Goal: Information Seeking & Learning: Learn about a topic

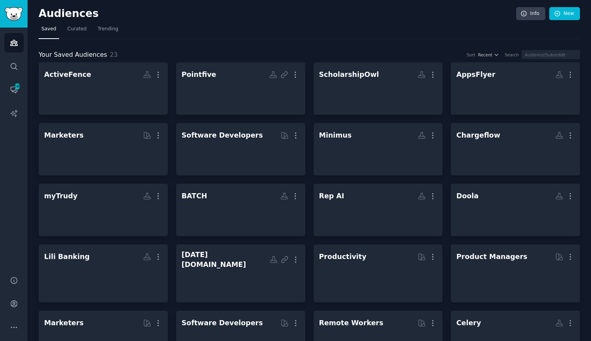
click at [337, 76] on div "ScholarshipOwl" at bounding box center [349, 75] width 60 height 10
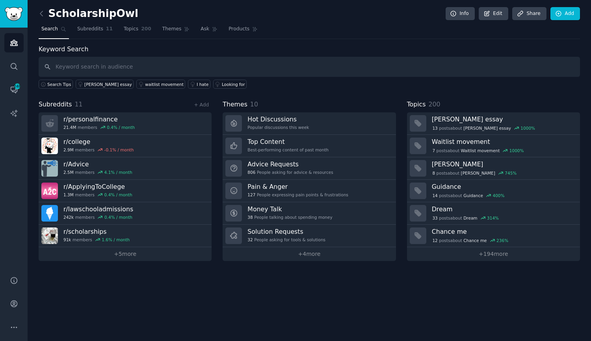
click at [116, 63] on input "text" at bounding box center [310, 67] width 542 height 20
type input "scholarships"
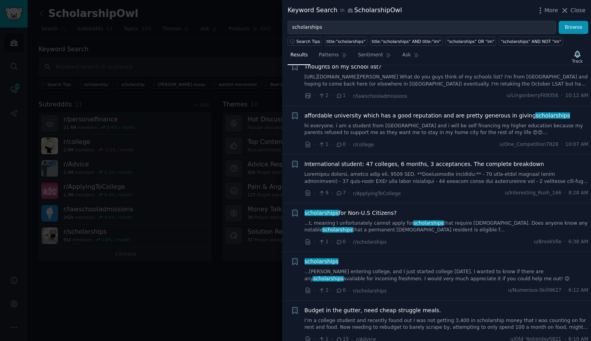
scroll to position [79, 0]
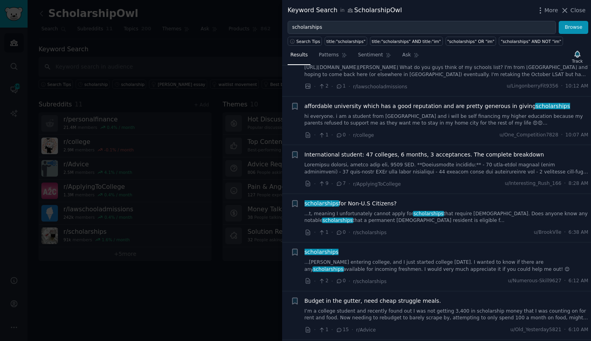
click at [428, 226] on div "scholarships for Non-U.S Citizens? ...t, meaning I unfortunately cannot apply f…" at bounding box center [447, 217] width 284 height 37
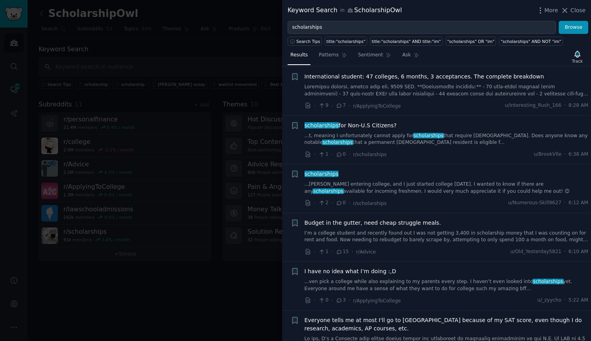
scroll to position [158, 0]
click at [370, 179] on div "scholarships ...[PERSON_NAME] entering college, and I just started college [DAT…" at bounding box center [447, 181] width 284 height 25
click at [353, 184] on link "...[PERSON_NAME] entering college, and I just started college [DATE]. I wanted …" at bounding box center [447, 187] width 284 height 14
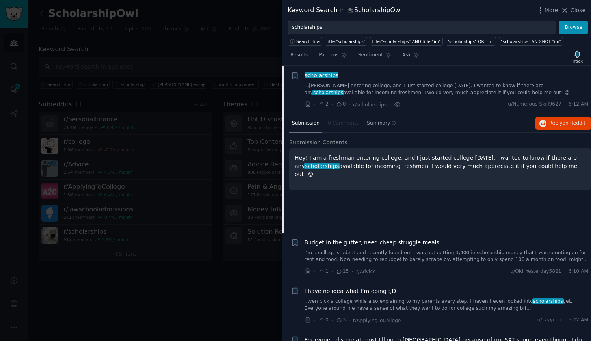
scroll to position [256, 0]
click at [340, 162] on span "scholarships" at bounding box center [321, 165] width 35 height 6
click at [573, 127] on button "Reply on Reddit" at bounding box center [564, 123] width 56 height 13
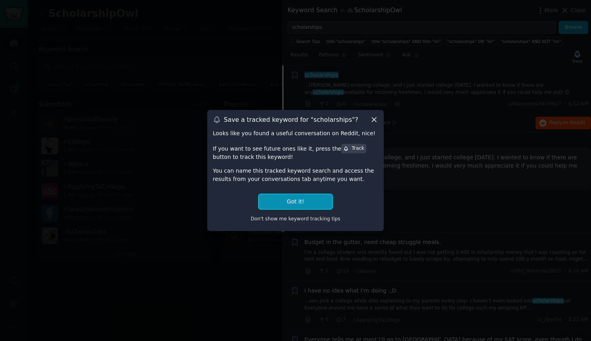
click at [324, 201] on button "Got it!" at bounding box center [295, 201] width 73 height 15
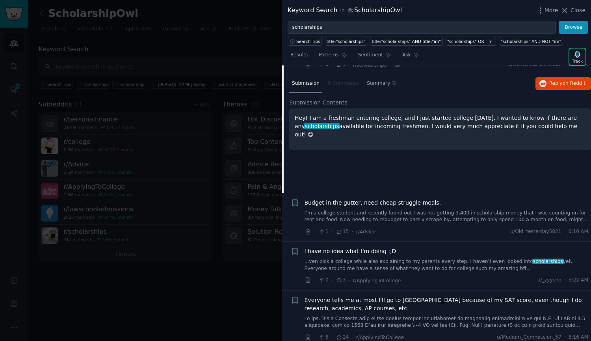
scroll to position [335, 0]
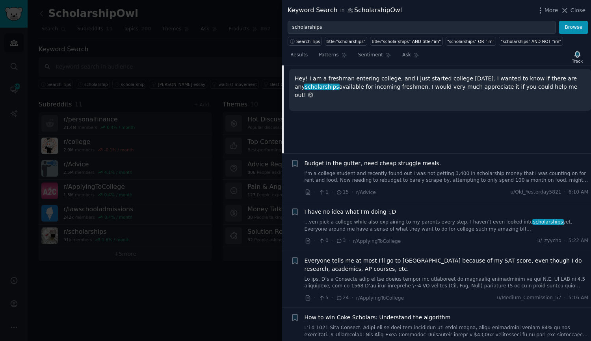
click at [386, 225] on link "...ven pick a college while also explaining to my parents every step. I haven’t…" at bounding box center [447, 226] width 284 height 14
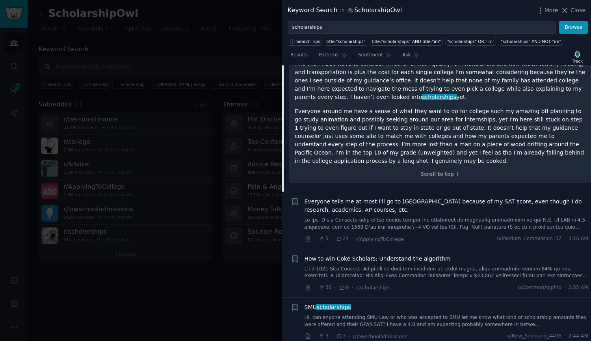
scroll to position [669, 0]
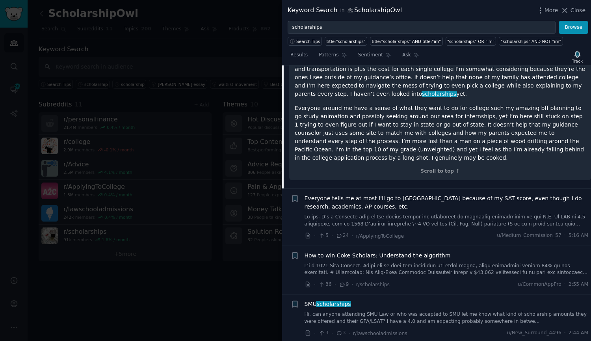
click at [342, 263] on link at bounding box center [447, 270] width 284 height 14
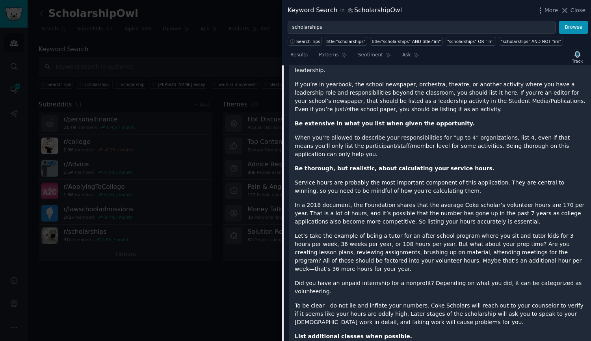
scroll to position [1090, 0]
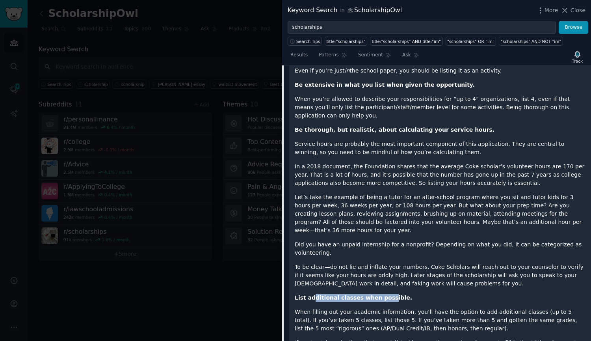
drag, startPoint x: 311, startPoint y: 223, endPoint x: 379, endPoint y: 223, distance: 68.6
click at [379, 294] on strong "List additional classes when possible." at bounding box center [353, 297] width 117 height 6
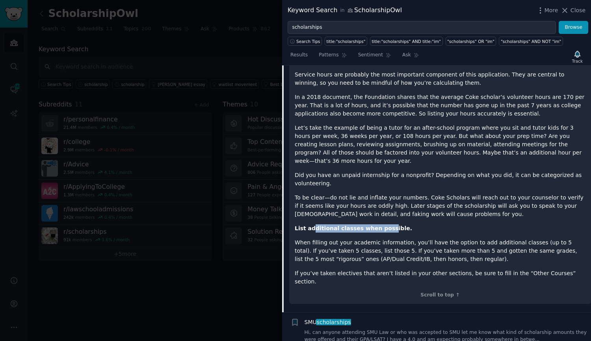
scroll to position [1168, 0]
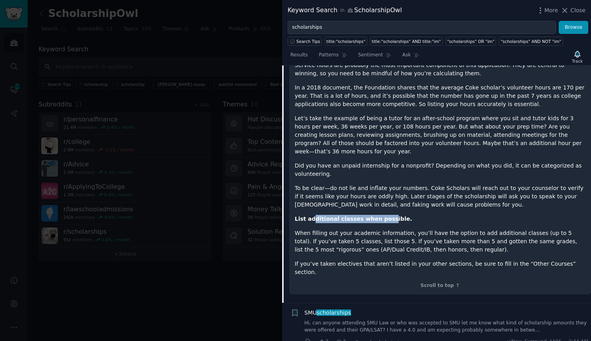
click at [384, 320] on link "Hi, can anyone attending SMU Law or who was accepted to SMU let me know what ki…" at bounding box center [447, 327] width 284 height 14
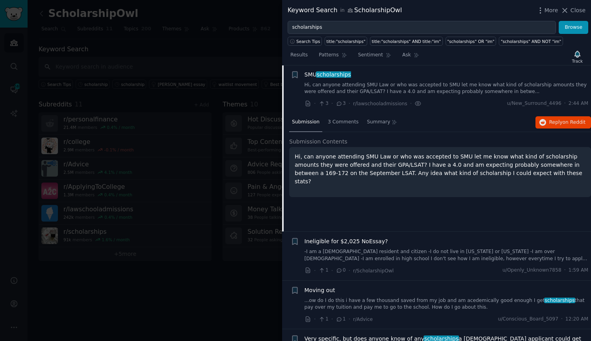
scroll to position [507, 0]
click at [444, 158] on p "Hi, can anyone attending SMU Law or who was accepted to SMU let me know what ki…" at bounding box center [440, 169] width 291 height 33
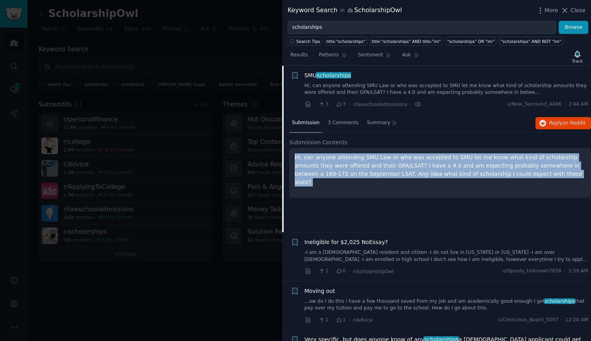
click at [444, 158] on p "Hi, can anyone attending SMU Law or who was accepted to SMU let me know what ki…" at bounding box center [440, 169] width 291 height 33
click at [386, 174] on p "Hi, can anyone attending SMU Law or who was accepted to SMU let me know what ki…" at bounding box center [440, 169] width 291 height 33
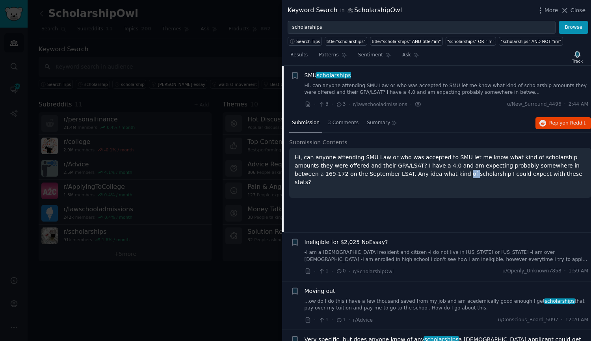
click at [386, 174] on p "Hi, can anyone attending SMU Law or who was accepted to SMU let me know what ki…" at bounding box center [440, 169] width 291 height 33
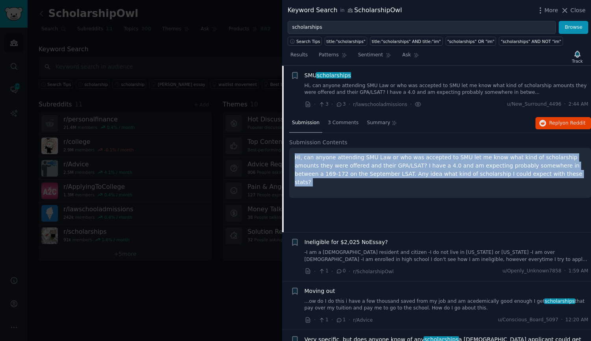
click at [386, 174] on p "Hi, can anyone attending SMU Law or who was accepted to SMU let me know what ki…" at bounding box center [440, 169] width 291 height 33
click at [427, 174] on p "Hi, can anyone attending SMU Law or who was accepted to SMU let me know what ki…" at bounding box center [440, 169] width 291 height 33
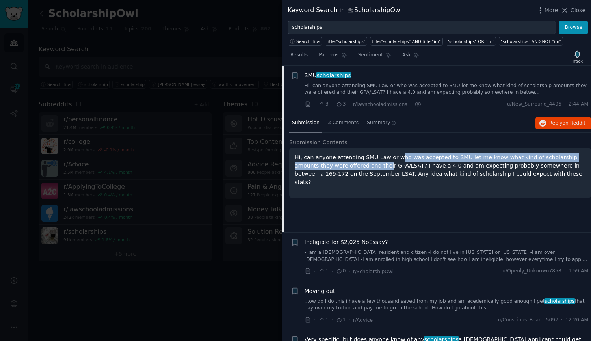
drag, startPoint x: 347, startPoint y: 165, endPoint x: 390, endPoint y: 159, distance: 43.4
click at [390, 159] on p "Hi, can anyone attending SMU Law or who was accepted to SMU let me know what ki…" at bounding box center [440, 169] width 291 height 33
click at [554, 120] on span "Reply on Reddit" at bounding box center [568, 123] width 36 height 7
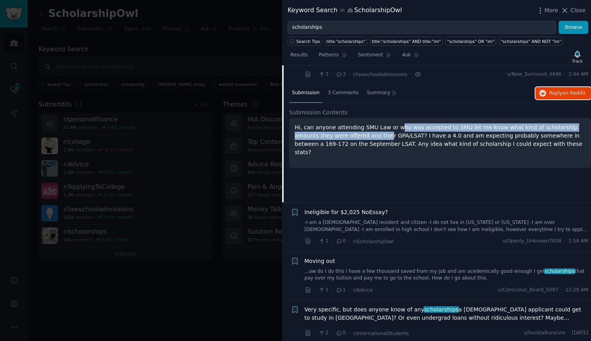
scroll to position [547, 0]
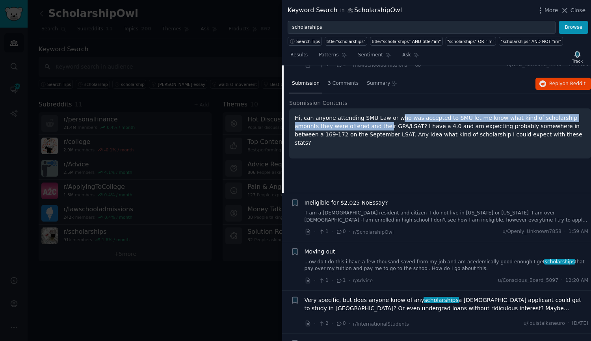
click at [365, 216] on link "-I am a [DEMOGRAPHIC_DATA] resident and citizen -I do not live in [US_STATE] or…" at bounding box center [447, 217] width 284 height 14
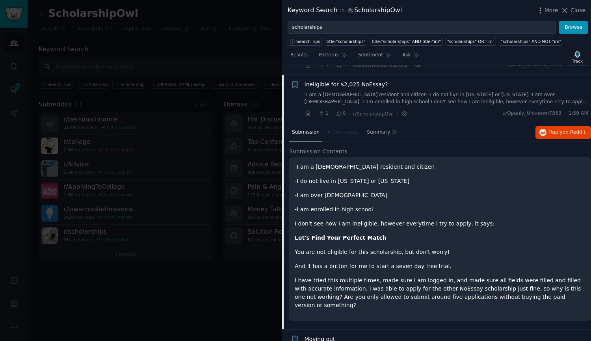
scroll to position [556, 0]
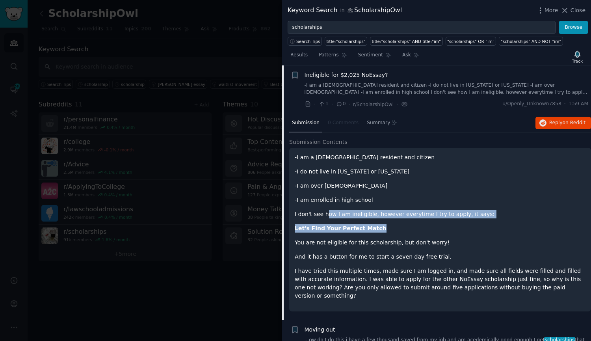
drag, startPoint x: 324, startPoint y: 216, endPoint x: 462, endPoint y: 220, distance: 138.4
click at [462, 220] on div "-I am a [DEMOGRAPHIC_DATA] resident and citizen -I do not live in [US_STATE] or…" at bounding box center [440, 226] width 291 height 147
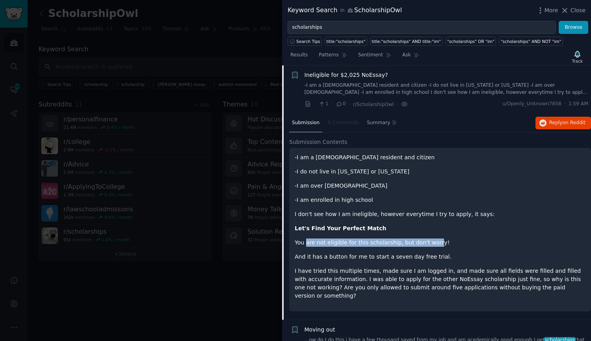
drag, startPoint x: 305, startPoint y: 242, endPoint x: 428, endPoint y: 244, distance: 123.4
click at [428, 244] on p "You are not eligible for this scholarship, but don't worry!" at bounding box center [440, 242] width 291 height 8
click at [323, 257] on p "And it has a button for me to start a seven day free trial." at bounding box center [440, 257] width 291 height 8
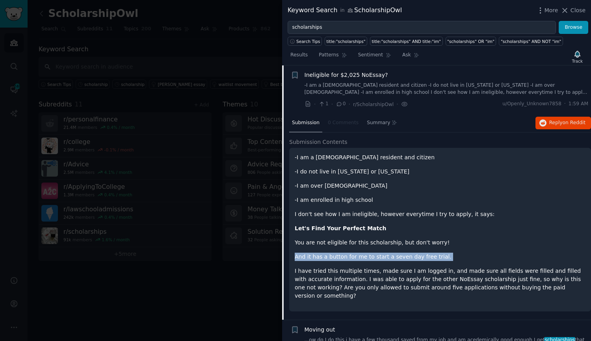
click at [323, 257] on p "And it has a button for me to start a seven day free trial." at bounding box center [440, 257] width 291 height 8
click at [551, 126] on span "Reply on Reddit" at bounding box center [568, 122] width 36 height 7
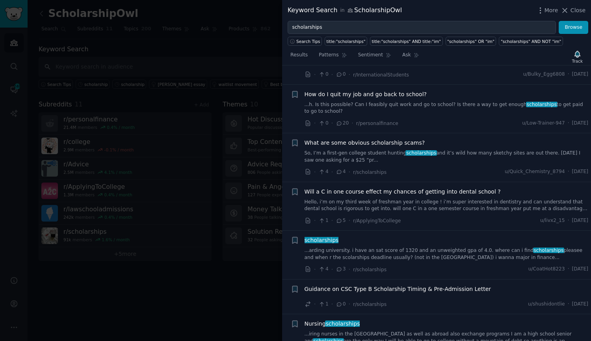
scroll to position [1108, 0]
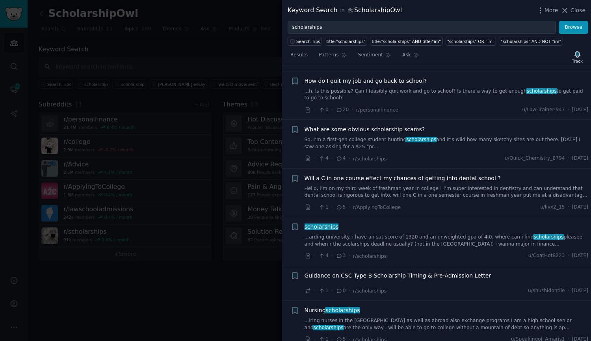
drag, startPoint x: 414, startPoint y: 224, endPoint x: 385, endPoint y: 230, distance: 29.8
click at [385, 234] on link "...arding university. i have an sat score of 1320 and an unweighted gpa of 4.0.…" at bounding box center [447, 241] width 284 height 14
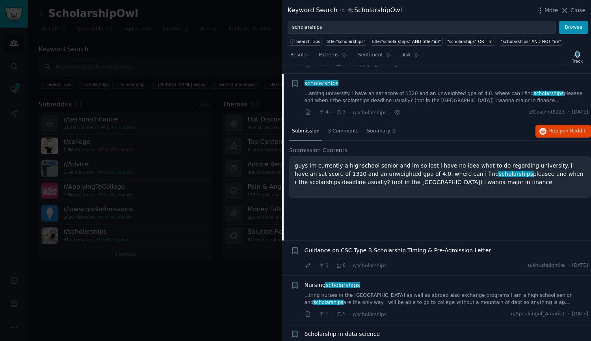
scroll to position [1204, 0]
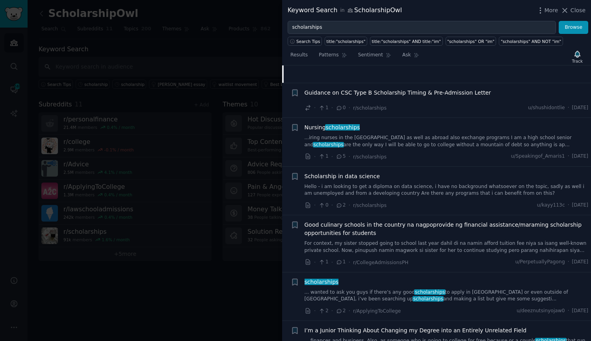
click at [466, 292] on link "... wanted to ask you guys if there’s any good scholarships to apply in ny or e…" at bounding box center [447, 296] width 284 height 14
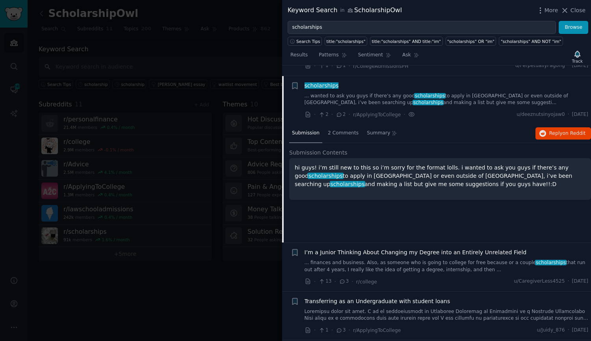
scroll to position [1284, 0]
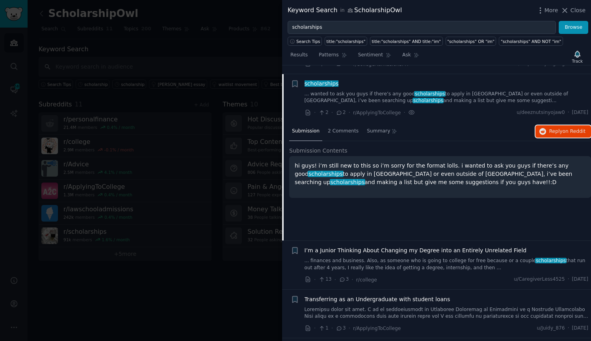
click at [547, 125] on button "Reply on Reddit" at bounding box center [564, 131] width 56 height 13
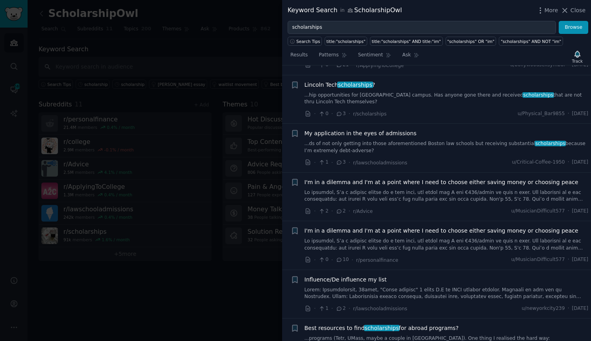
scroll to position [2348, 0]
